Goal: Browse casually

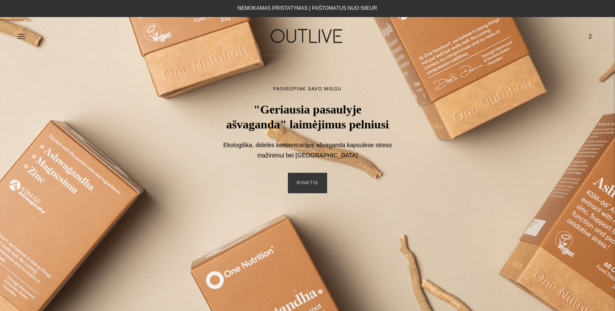
click at [301, 41] on img at bounding box center [307, 35] width 107 height 29
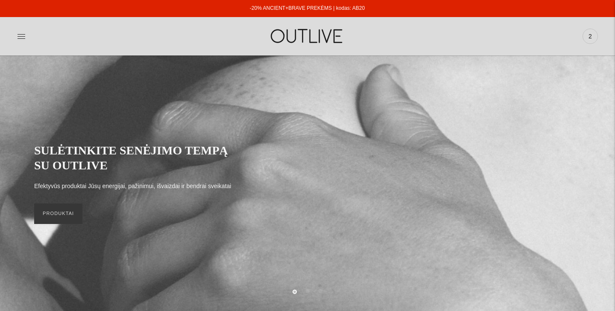
scroll to position [58, 0]
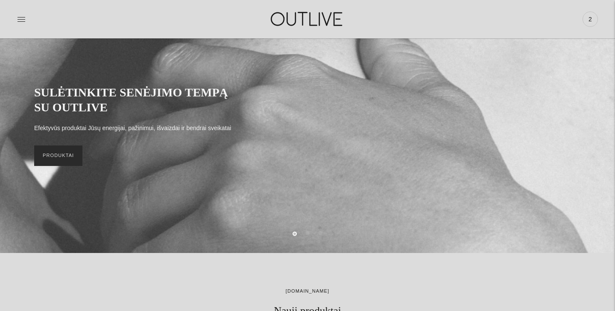
click at [59, 159] on link "PRODUKTAI" at bounding box center [58, 156] width 48 height 20
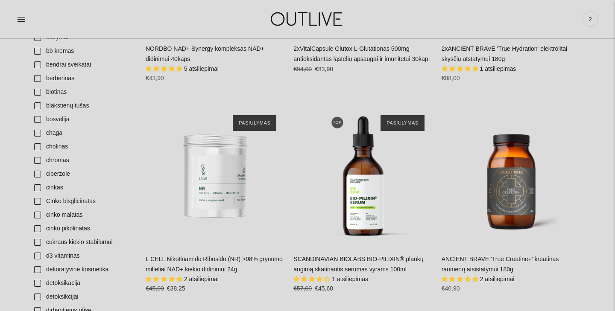
scroll to position [472, 0]
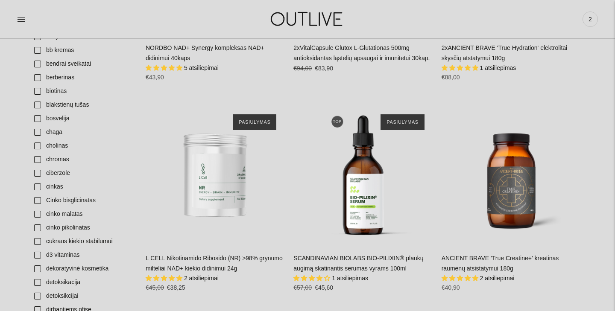
click at [322, 16] on img at bounding box center [307, 18] width 107 height 29
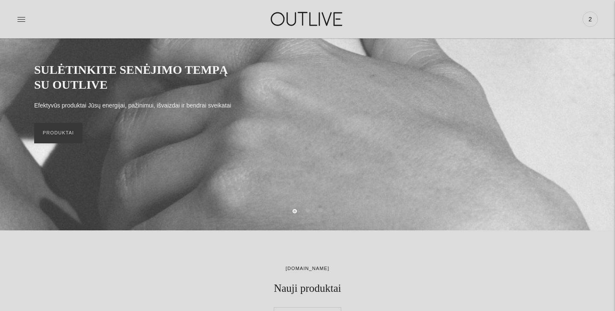
scroll to position [100, 0]
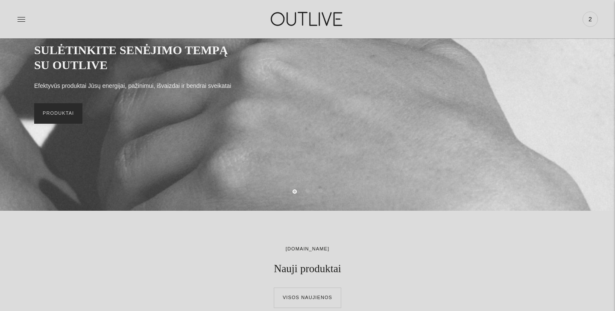
click at [65, 119] on link "PRODUKTAI" at bounding box center [58, 113] width 48 height 20
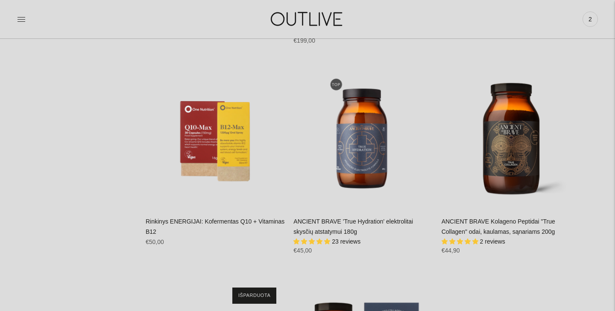
scroll to position [3439, 0]
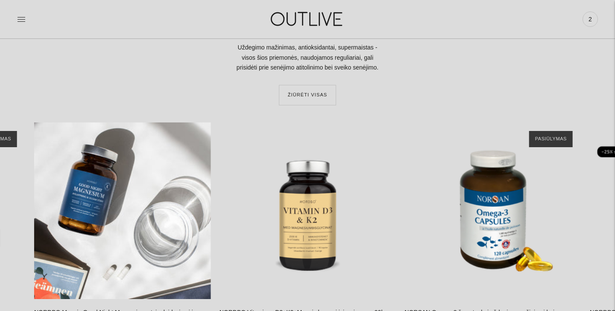
scroll to position [14166, 0]
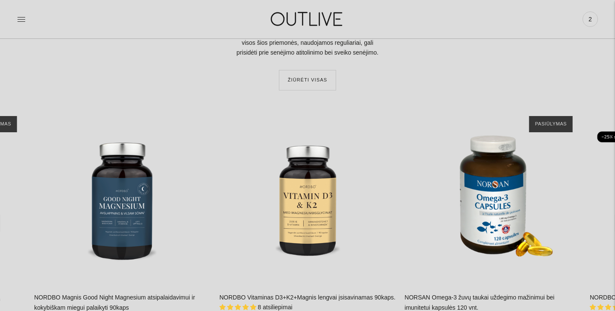
click at [289, 21] on img at bounding box center [307, 18] width 107 height 29
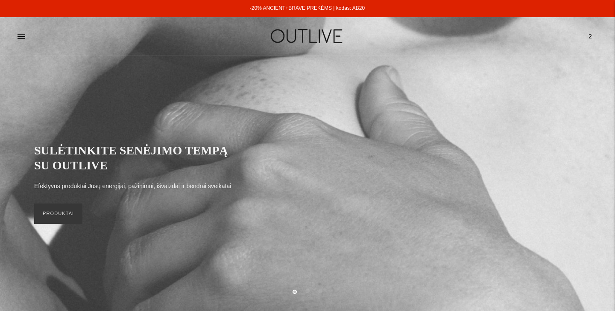
click at [316, 37] on img at bounding box center [307, 35] width 107 height 29
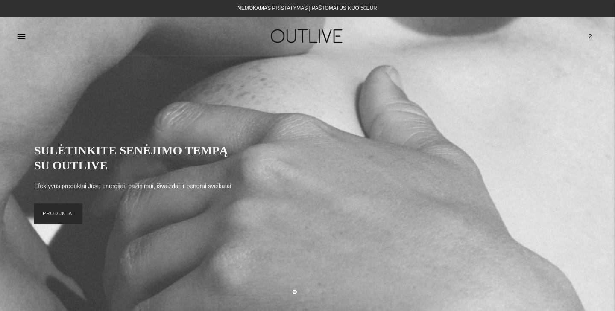
click at [60, 219] on link "PRODUKTAI" at bounding box center [58, 214] width 48 height 20
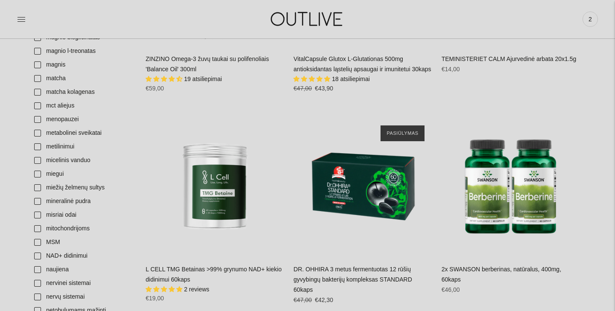
scroll to position [1715, 0]
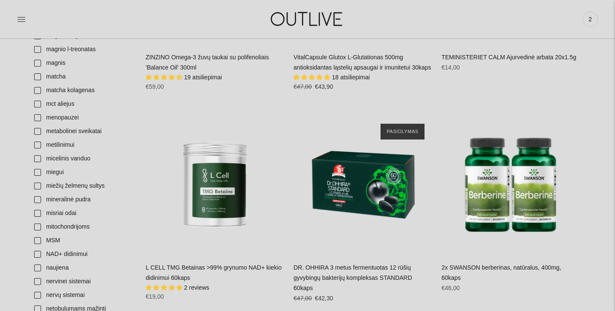
click at [317, 20] on img at bounding box center [307, 18] width 107 height 29
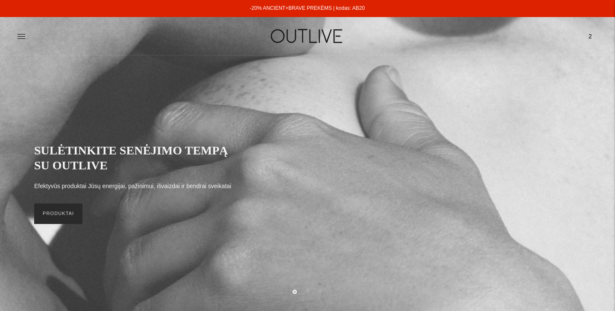
click at [62, 213] on link "PRODUKTAI" at bounding box center [58, 214] width 48 height 20
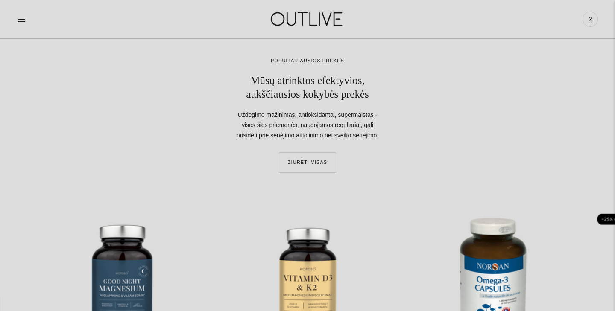
scroll to position [18237, 0]
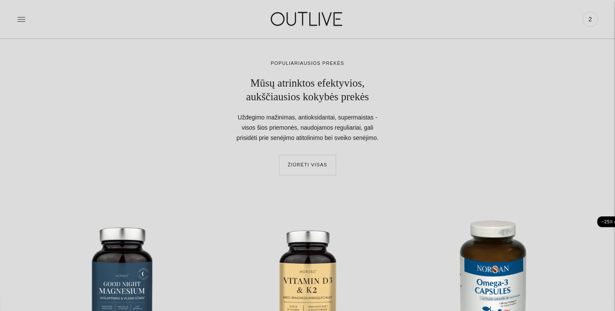
click at [314, 19] on img at bounding box center [307, 18] width 107 height 29
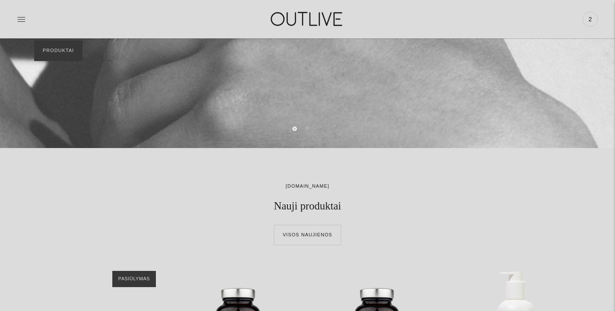
scroll to position [341, 0]
